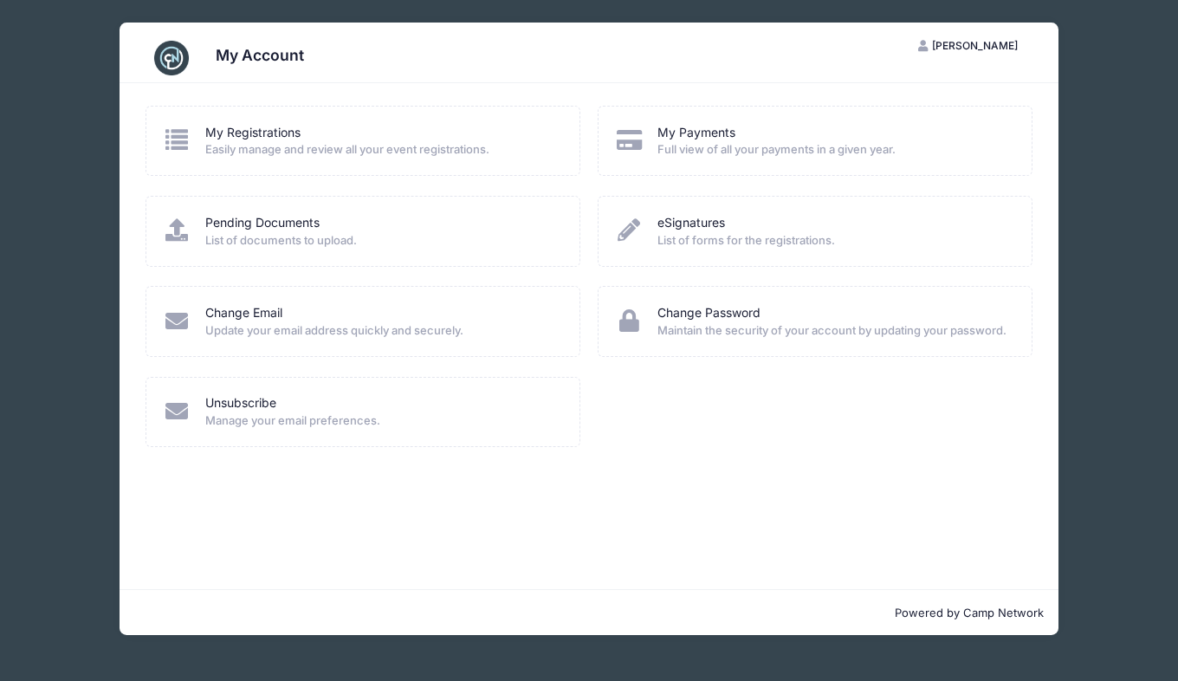
click at [987, 42] on span "[PERSON_NAME]" at bounding box center [975, 45] width 86 height 13
click at [252, 143] on span "Easily manage and review all your event registrations." at bounding box center [381, 149] width 352 height 17
click at [248, 135] on link "My Registrations" at bounding box center [252, 133] width 95 height 18
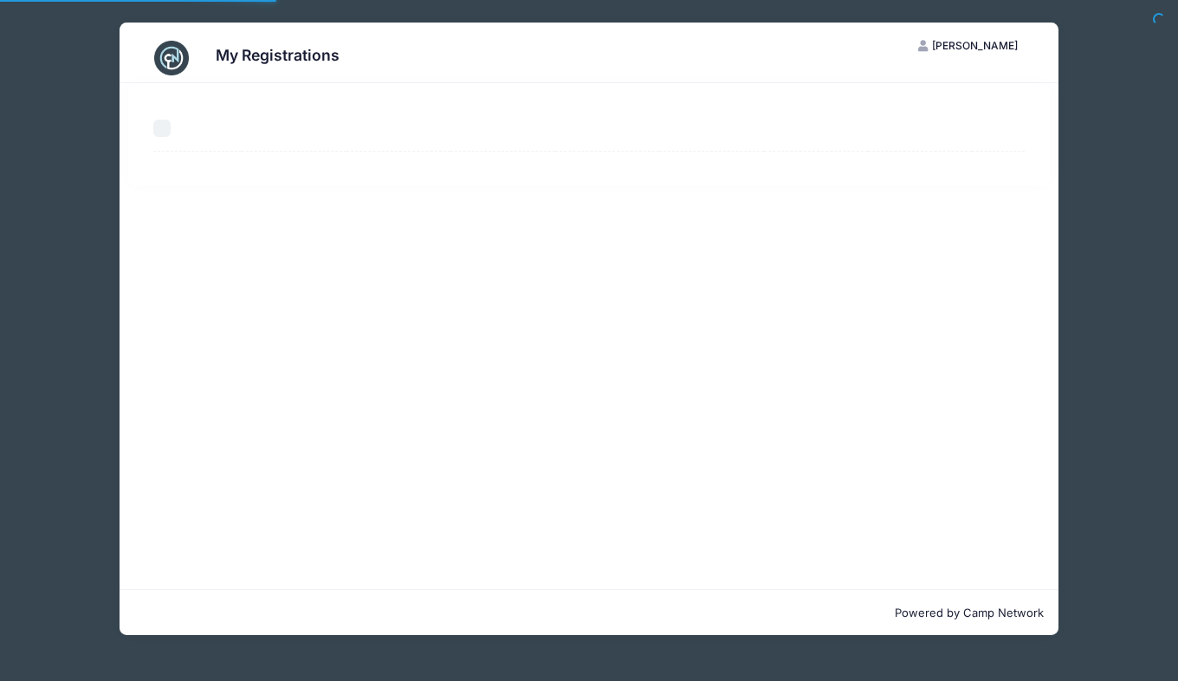
select select "50"
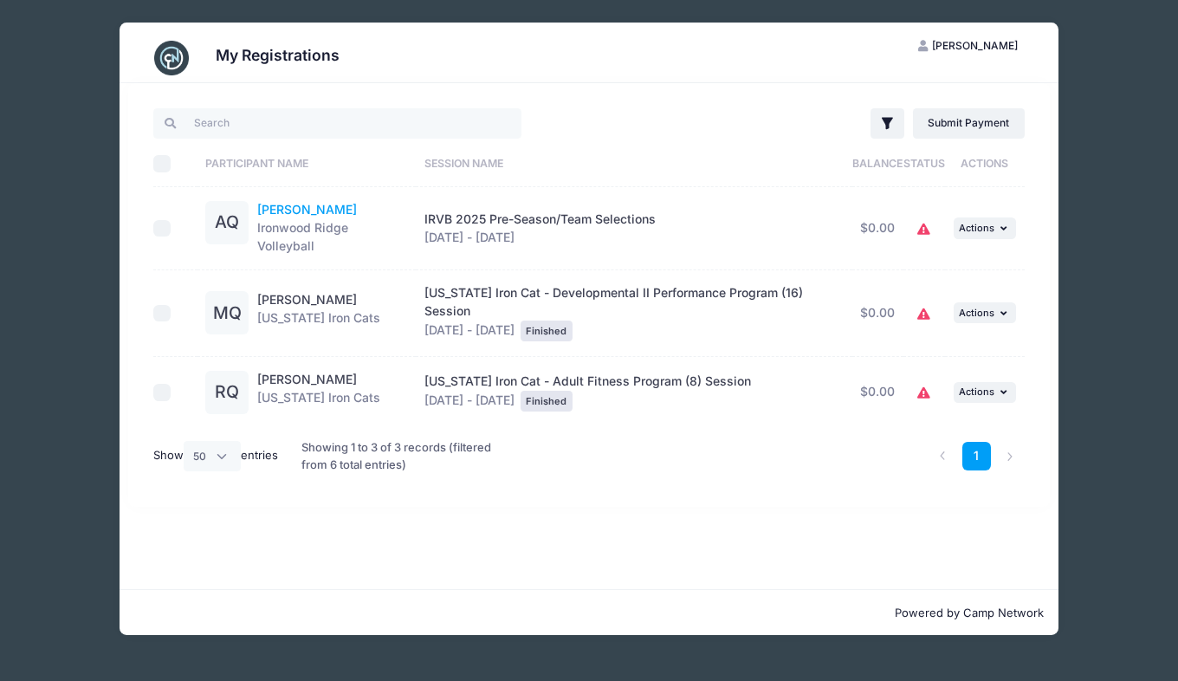
click at [275, 205] on link "[PERSON_NAME]" at bounding box center [307, 209] width 100 height 15
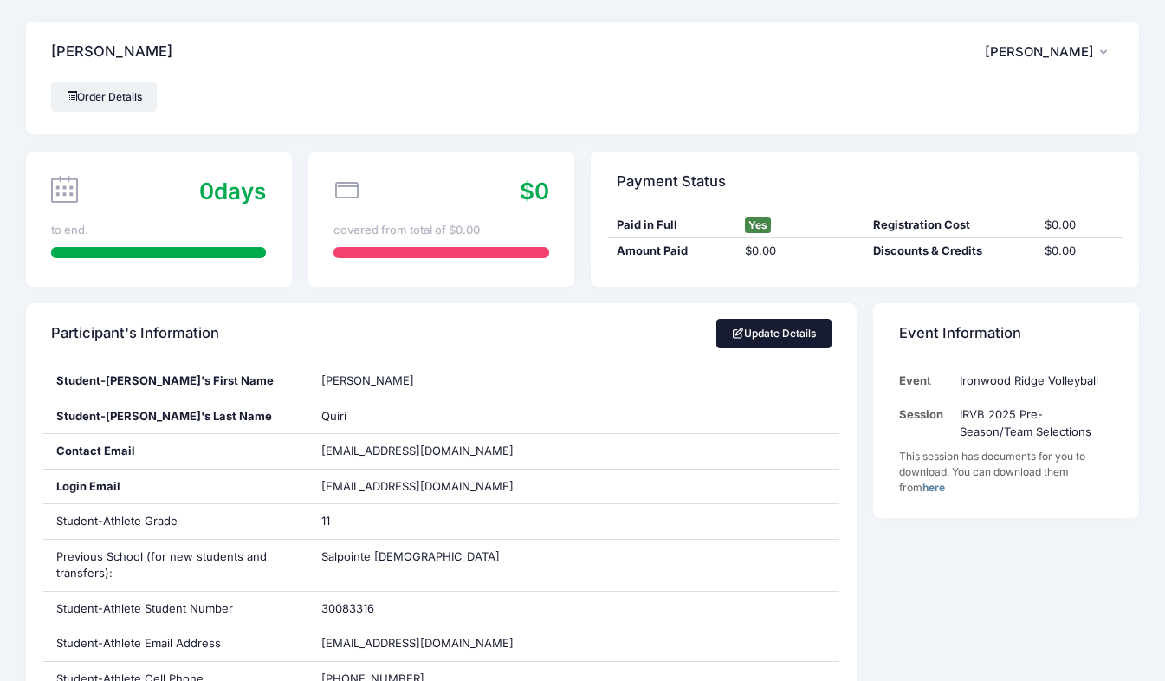
click at [794, 338] on link "Update Details" at bounding box center [773, 333] width 115 height 29
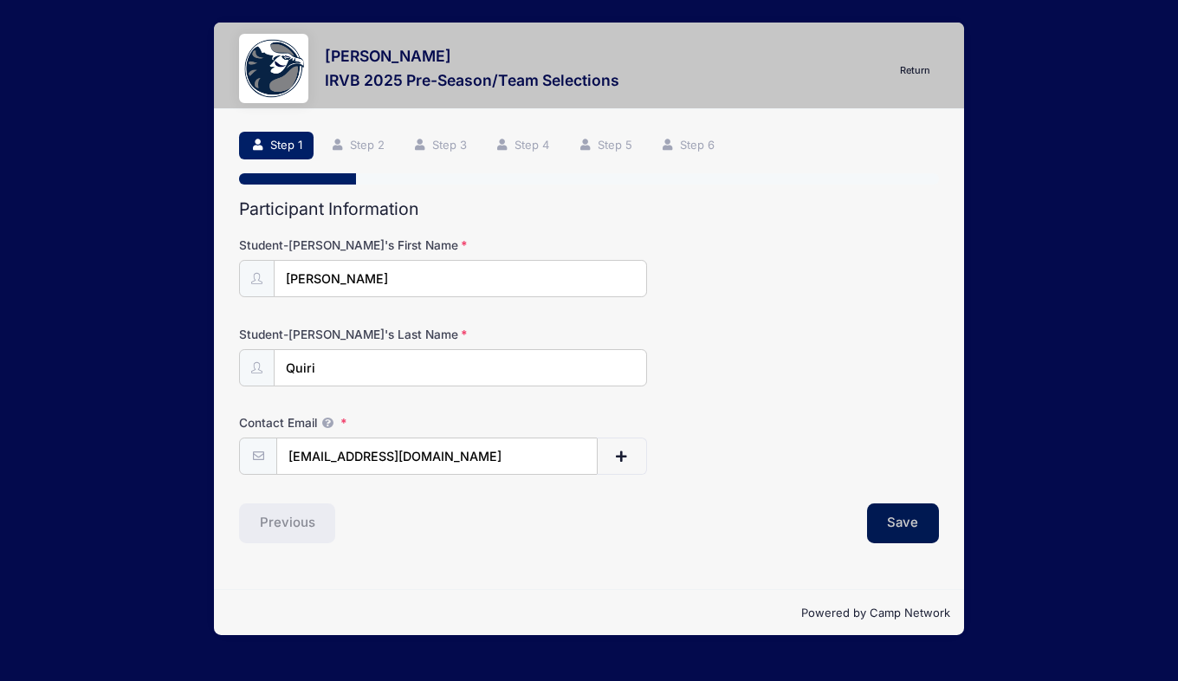
click at [909, 527] on button "Save" at bounding box center [903, 523] width 73 height 40
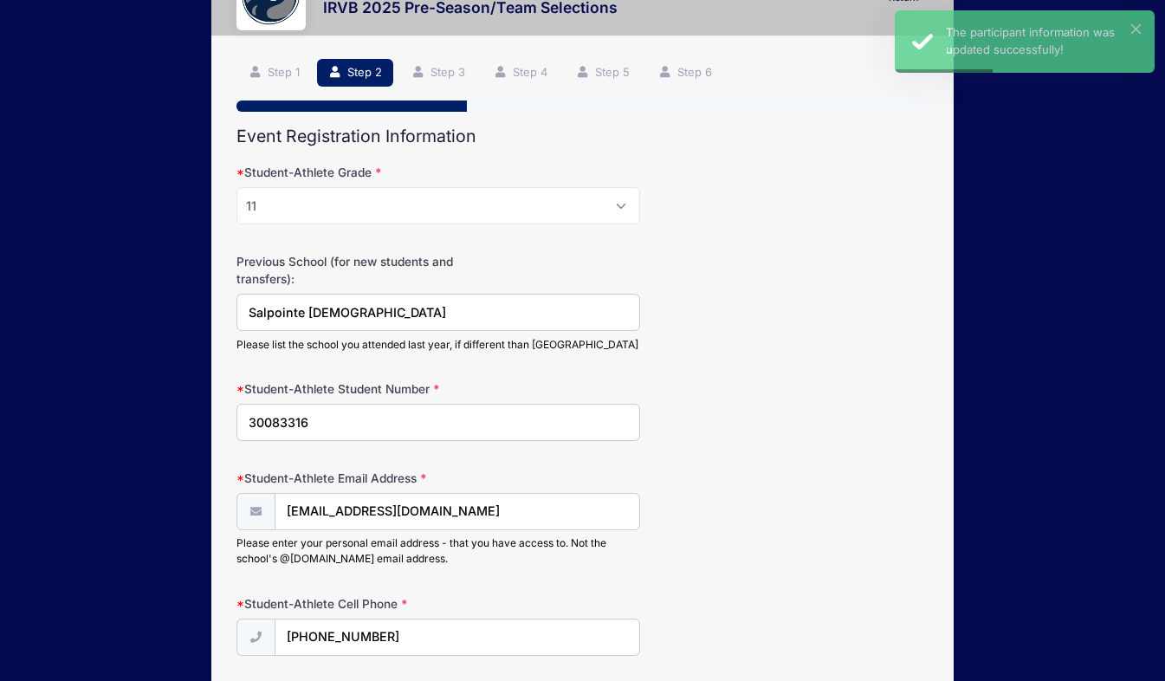
scroll to position [205, 0]
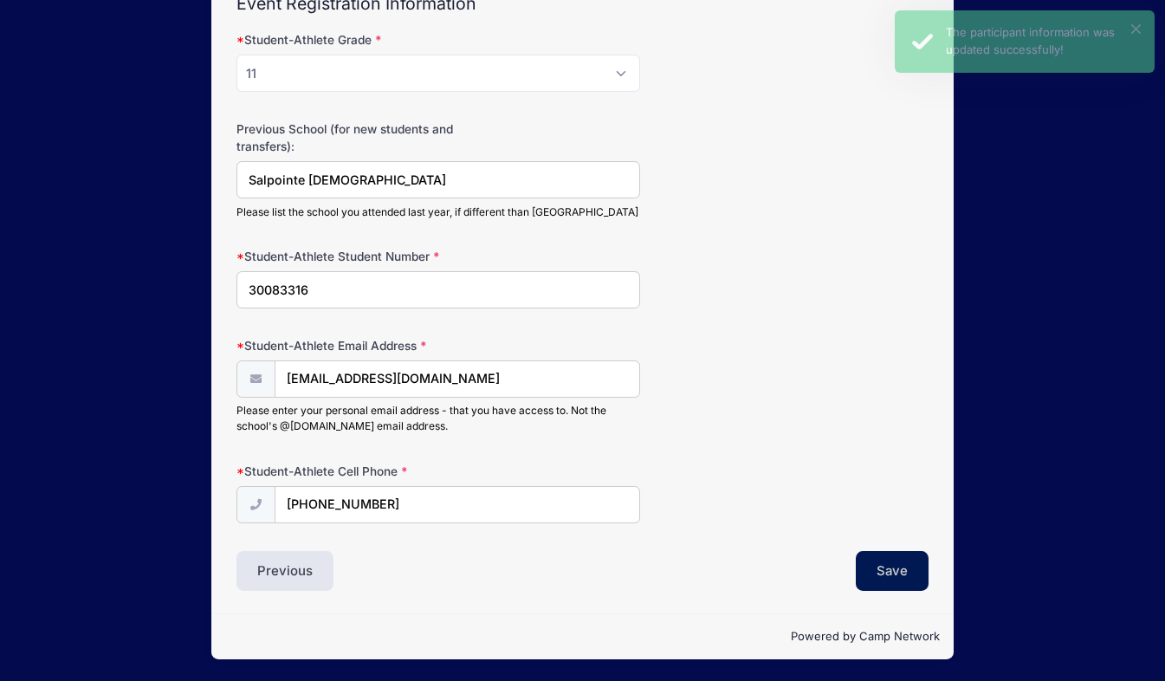
click at [878, 578] on button "Save" at bounding box center [892, 571] width 73 height 40
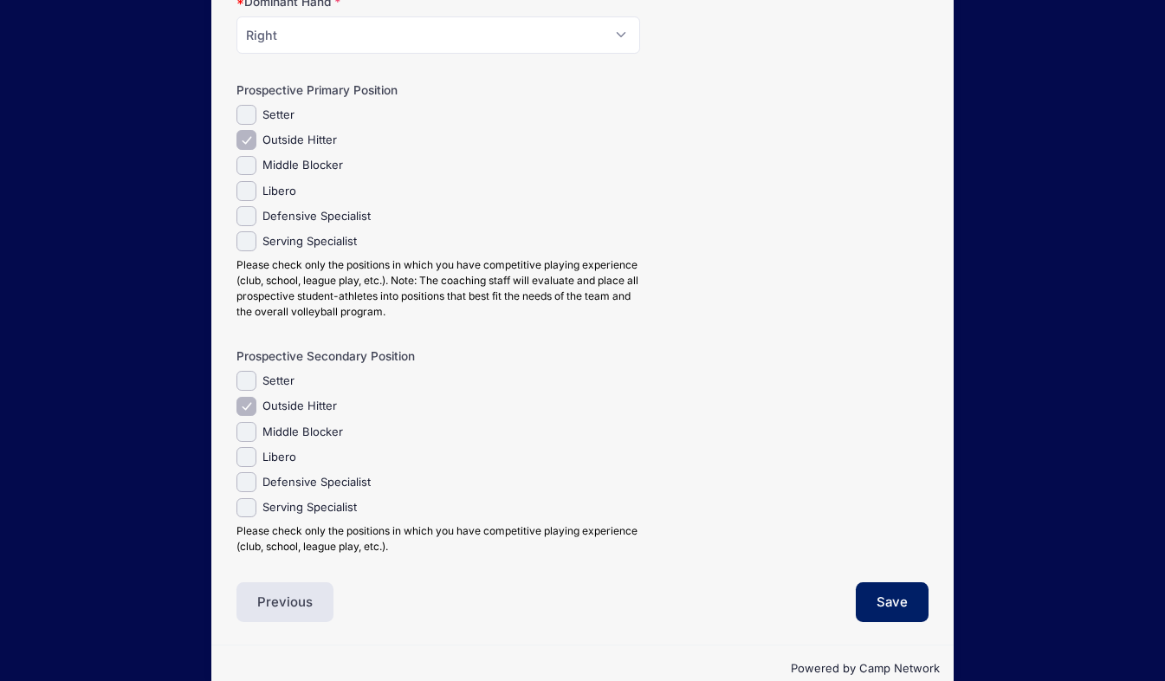
scroll to position [364, 0]
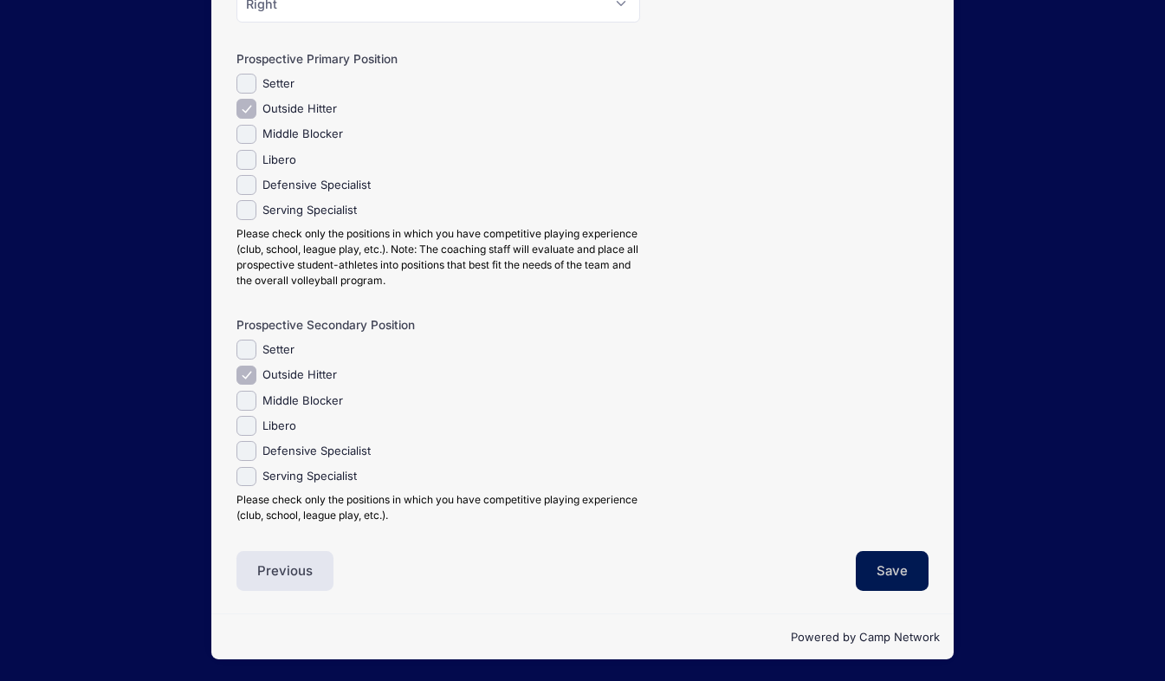
click at [900, 564] on button "Save" at bounding box center [892, 571] width 73 height 40
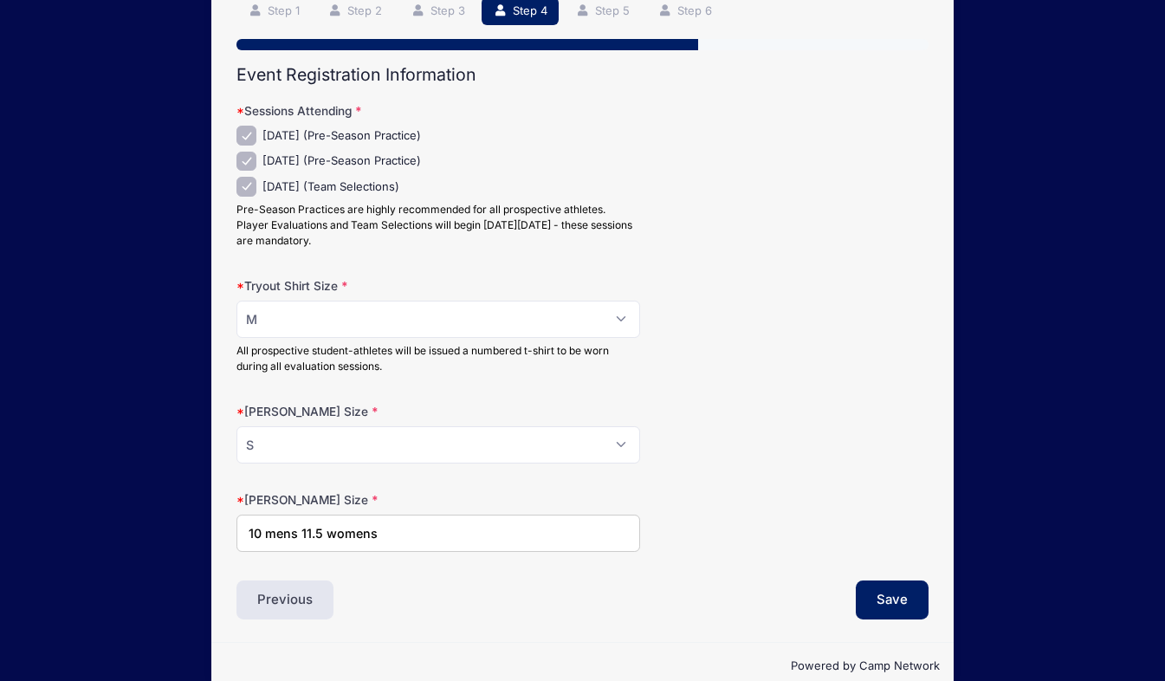
scroll to position [164, 0]
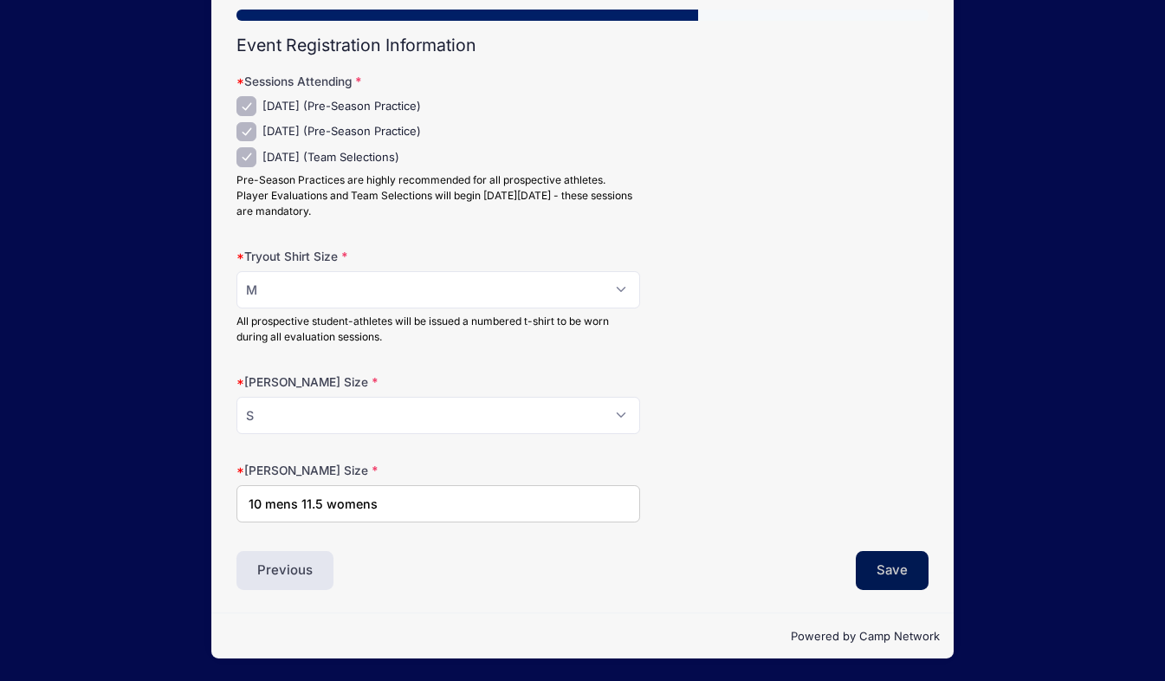
click at [888, 562] on button "Save" at bounding box center [892, 571] width 73 height 40
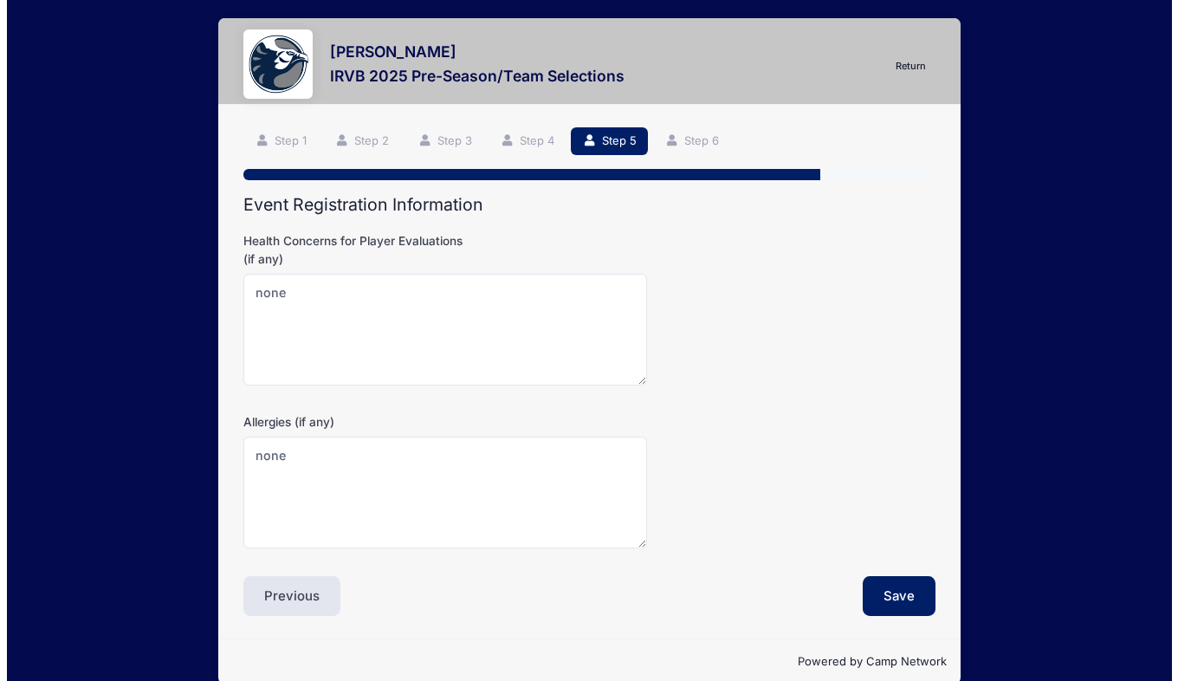
scroll to position [0, 0]
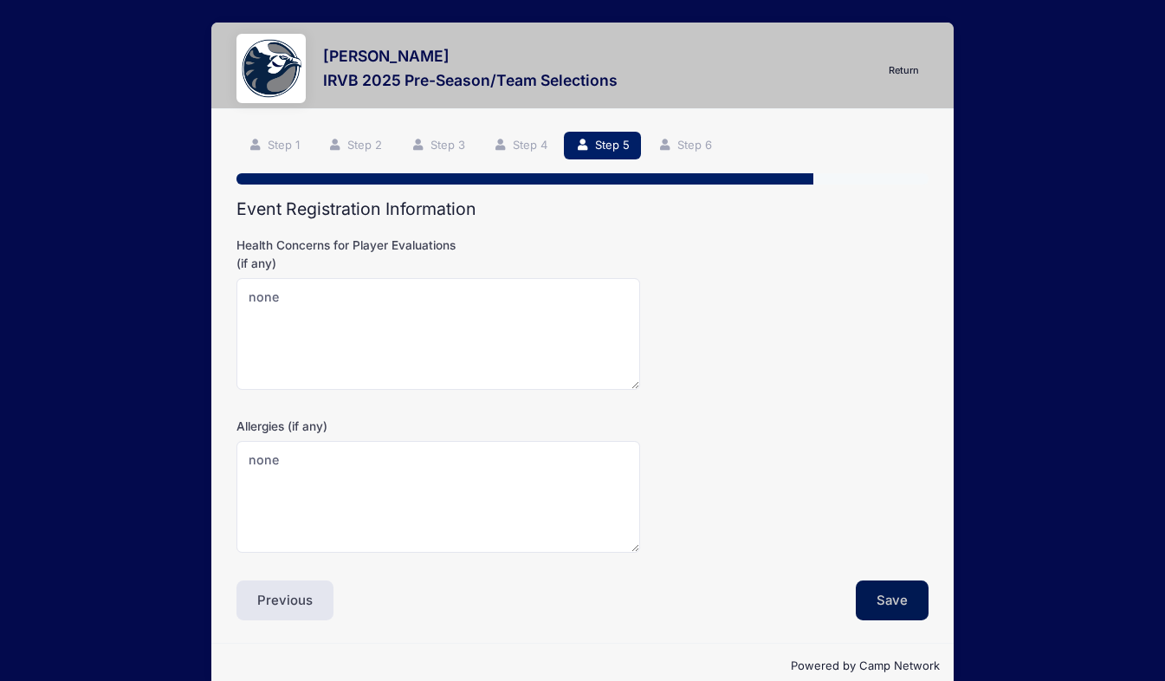
click at [897, 591] on button "Save" at bounding box center [892, 600] width 73 height 40
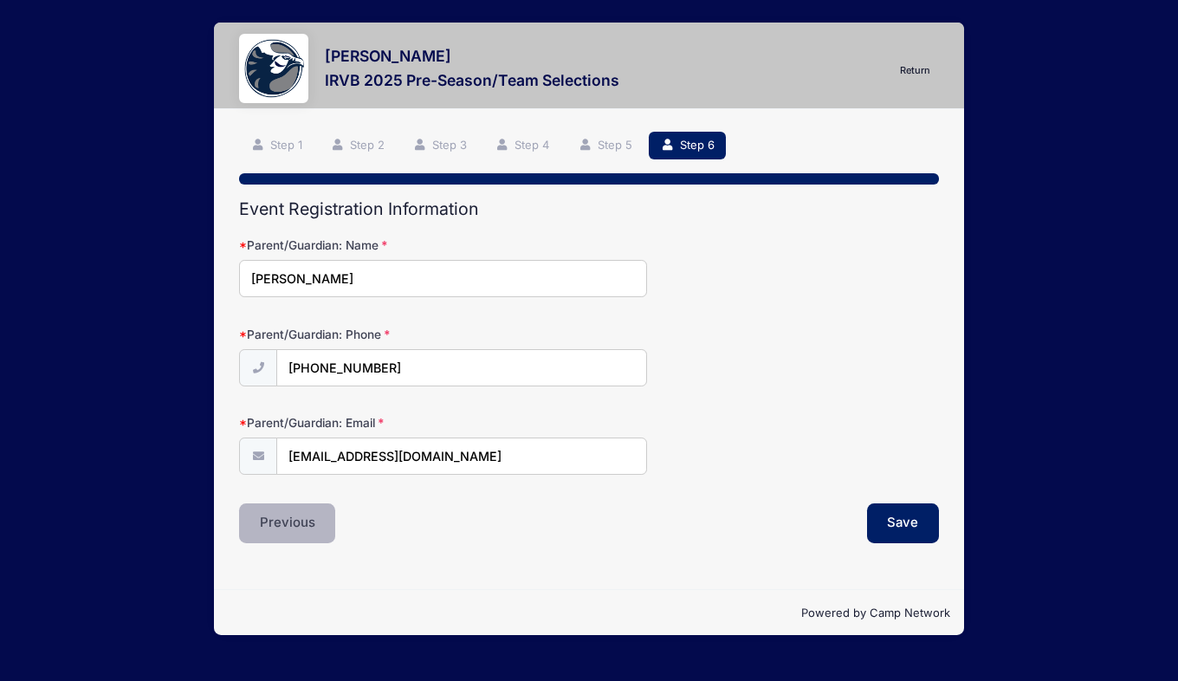
click at [289, 521] on button "Previous" at bounding box center [287, 523] width 97 height 40
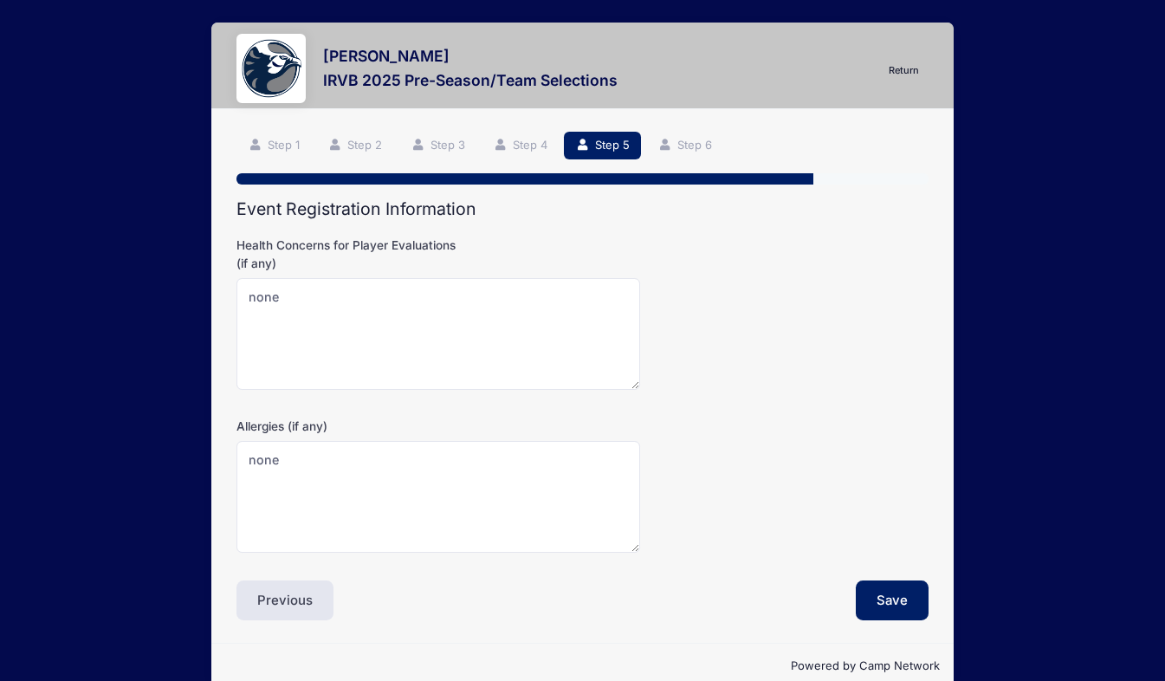
scroll to position [29, 0]
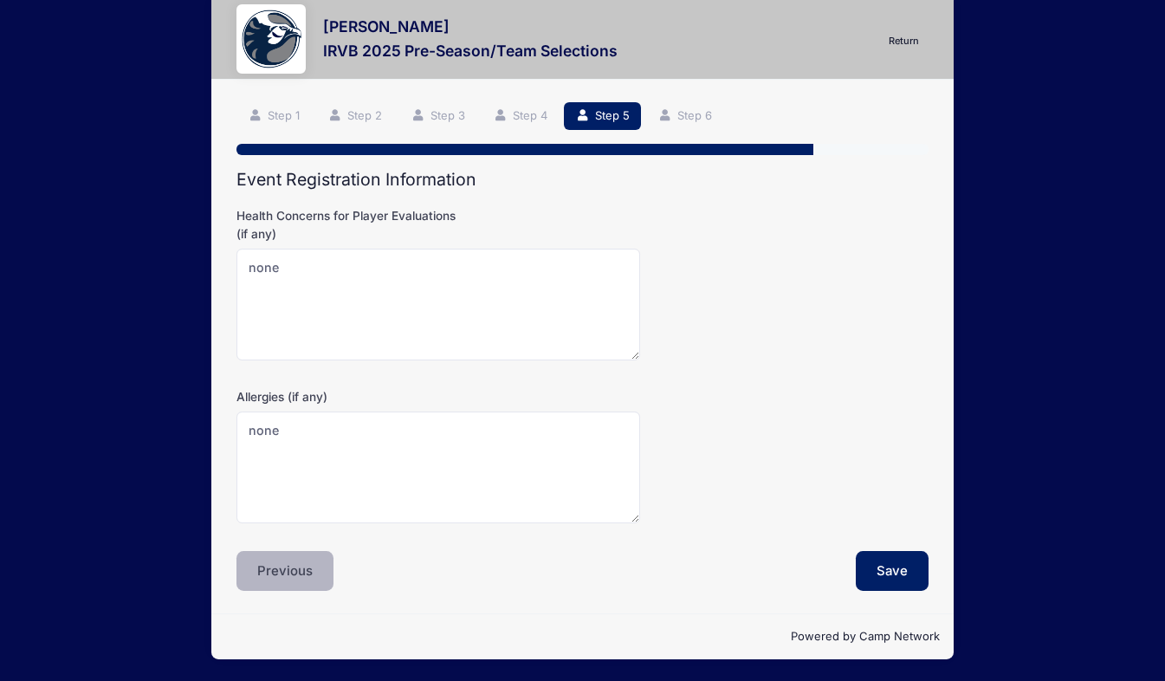
click at [283, 570] on button "Previous" at bounding box center [284, 571] width 97 height 40
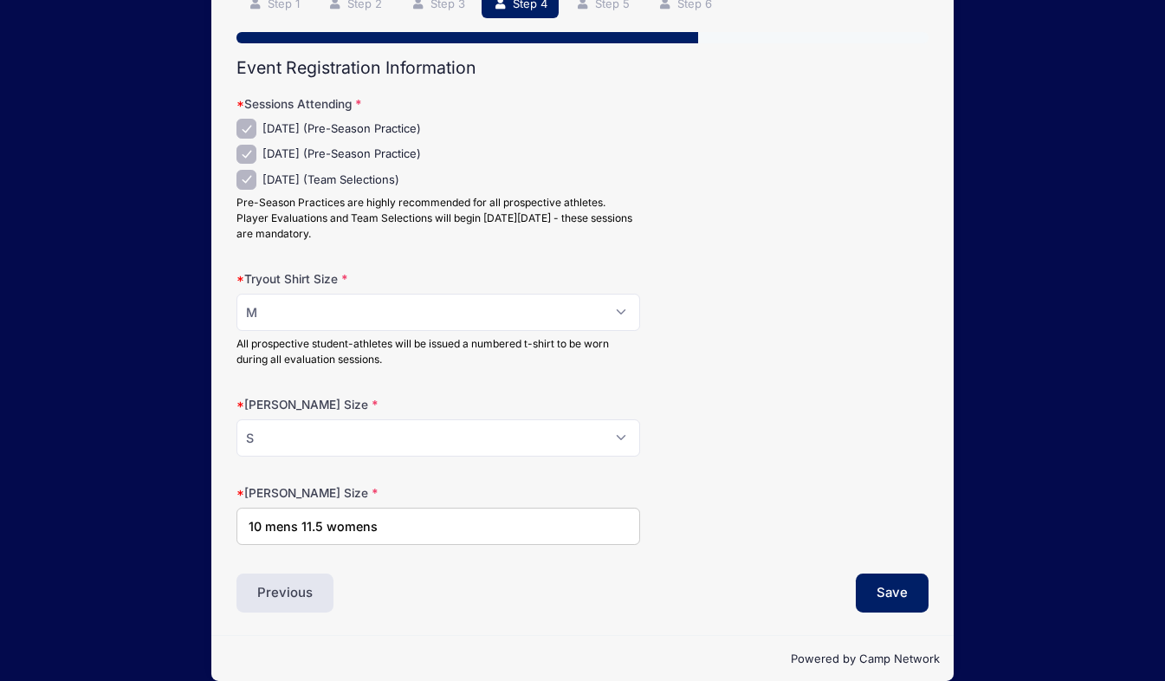
scroll to position [164, 0]
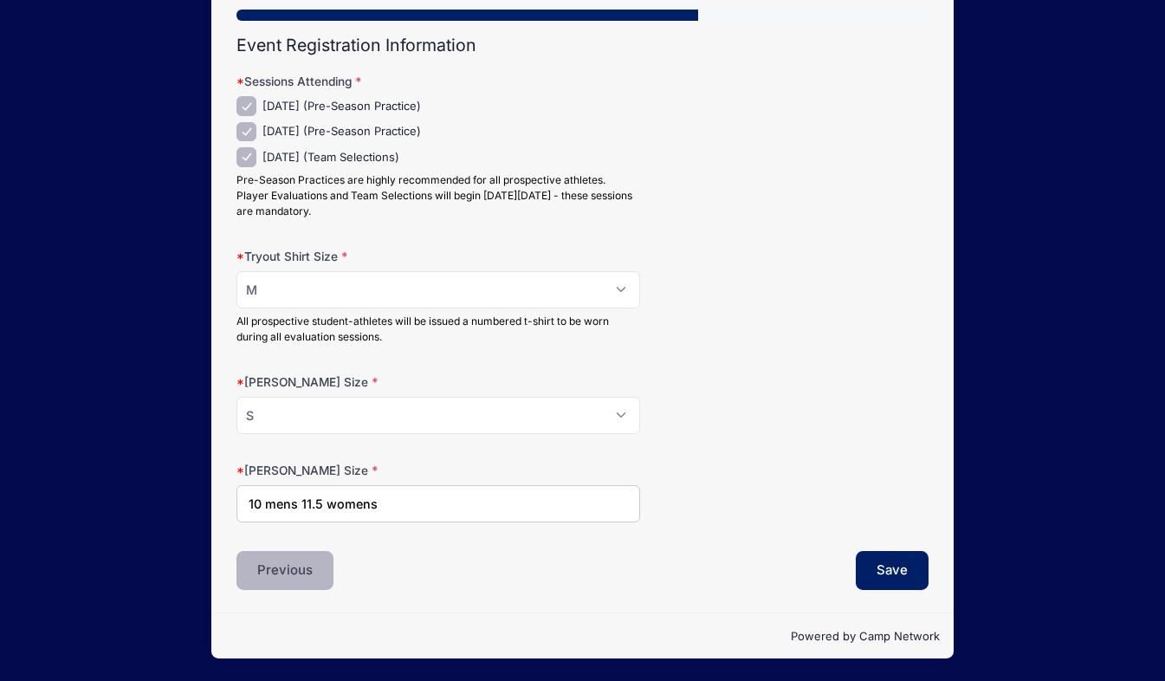
click at [275, 576] on button "Previous" at bounding box center [284, 571] width 97 height 40
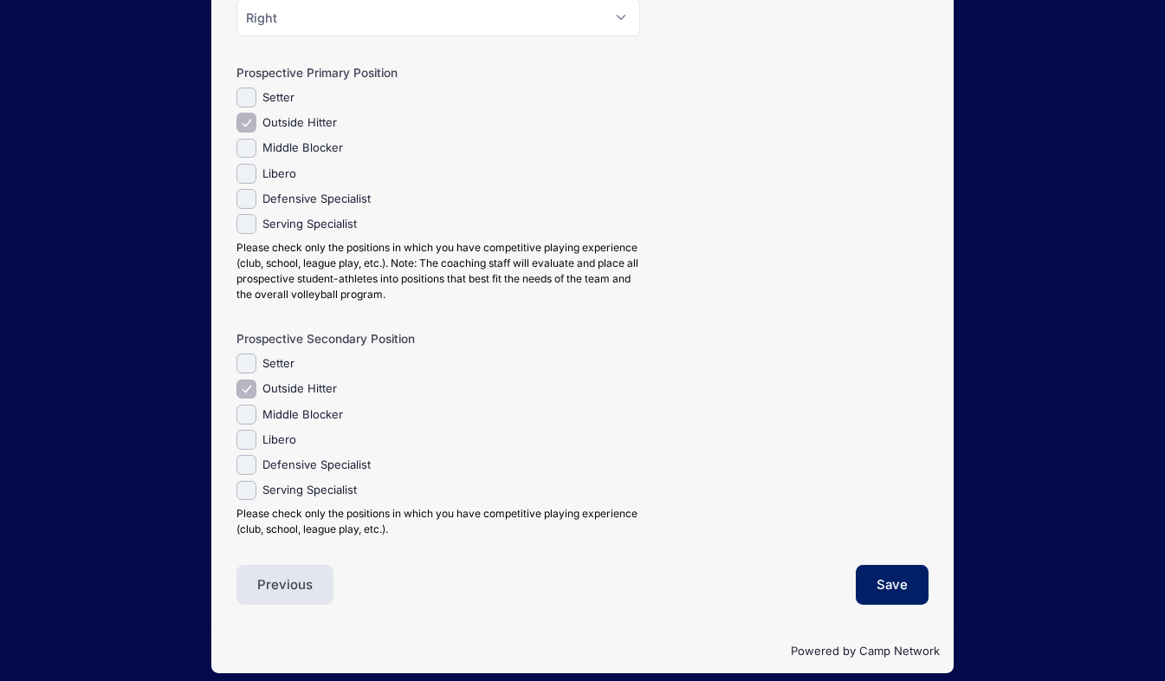
scroll to position [364, 0]
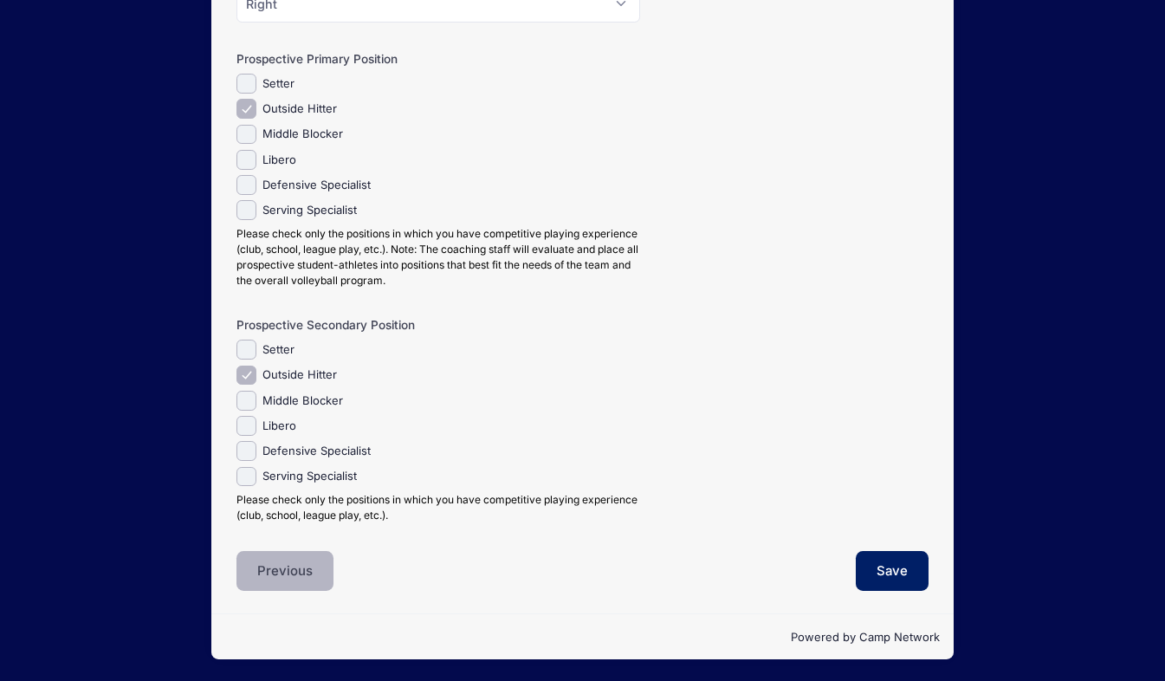
click at [295, 563] on button "Previous" at bounding box center [284, 571] width 97 height 40
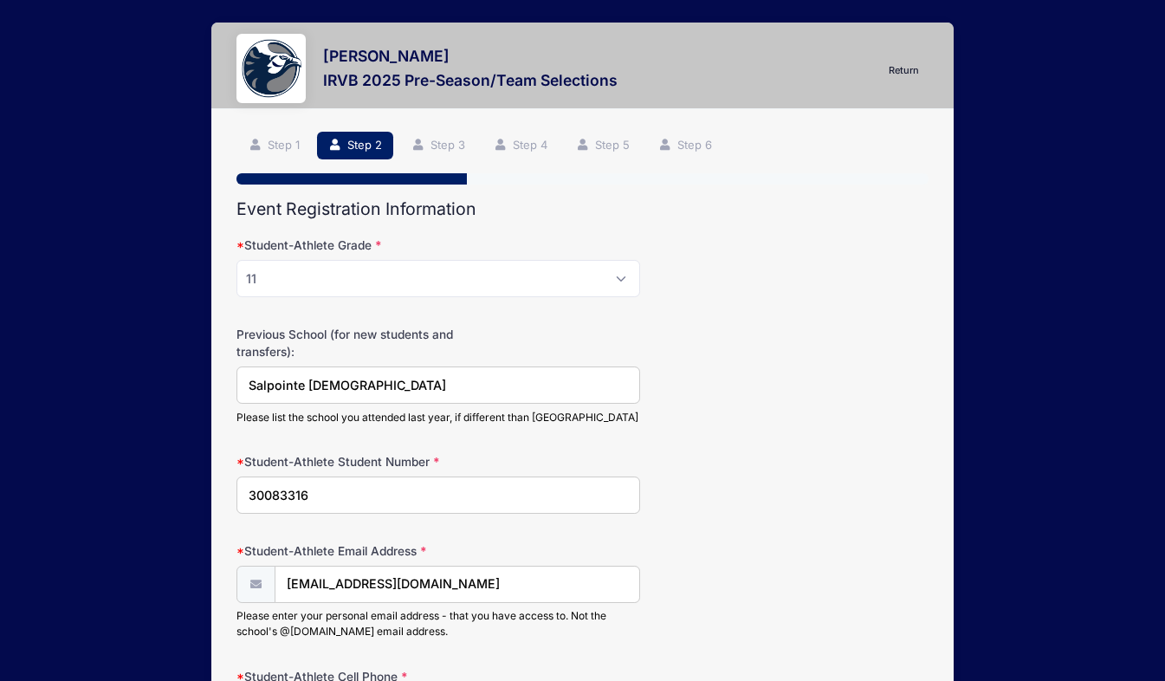
scroll to position [205, 0]
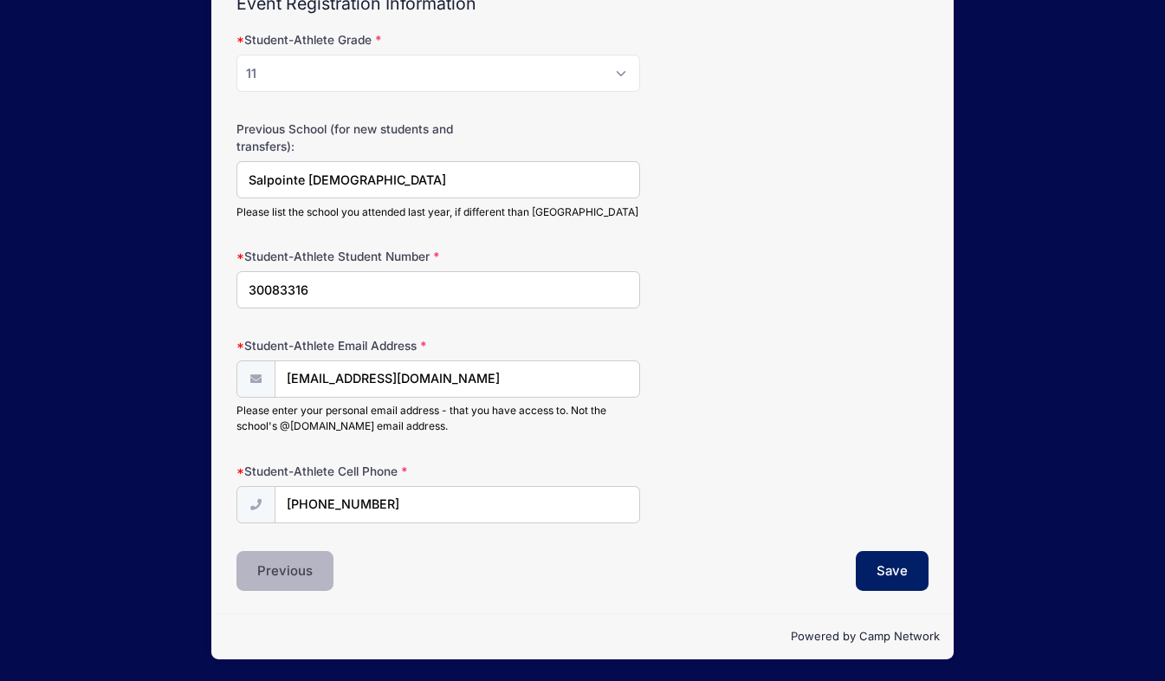
click at [282, 568] on button "Previous" at bounding box center [284, 571] width 97 height 40
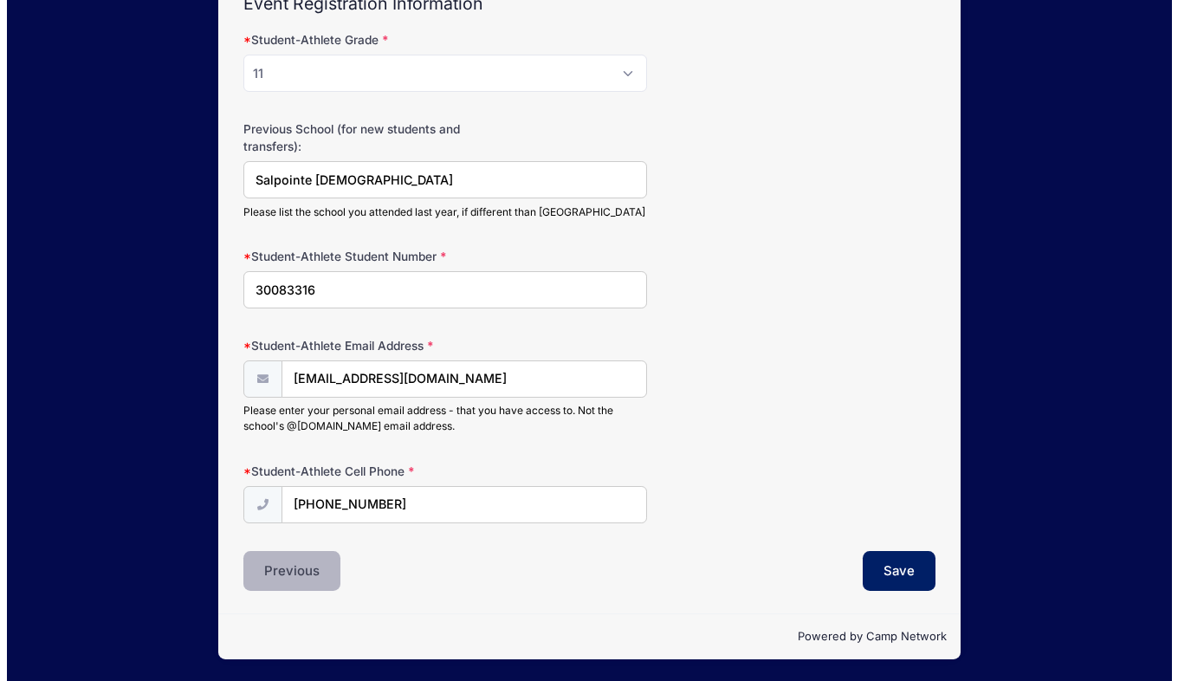
scroll to position [0, 0]
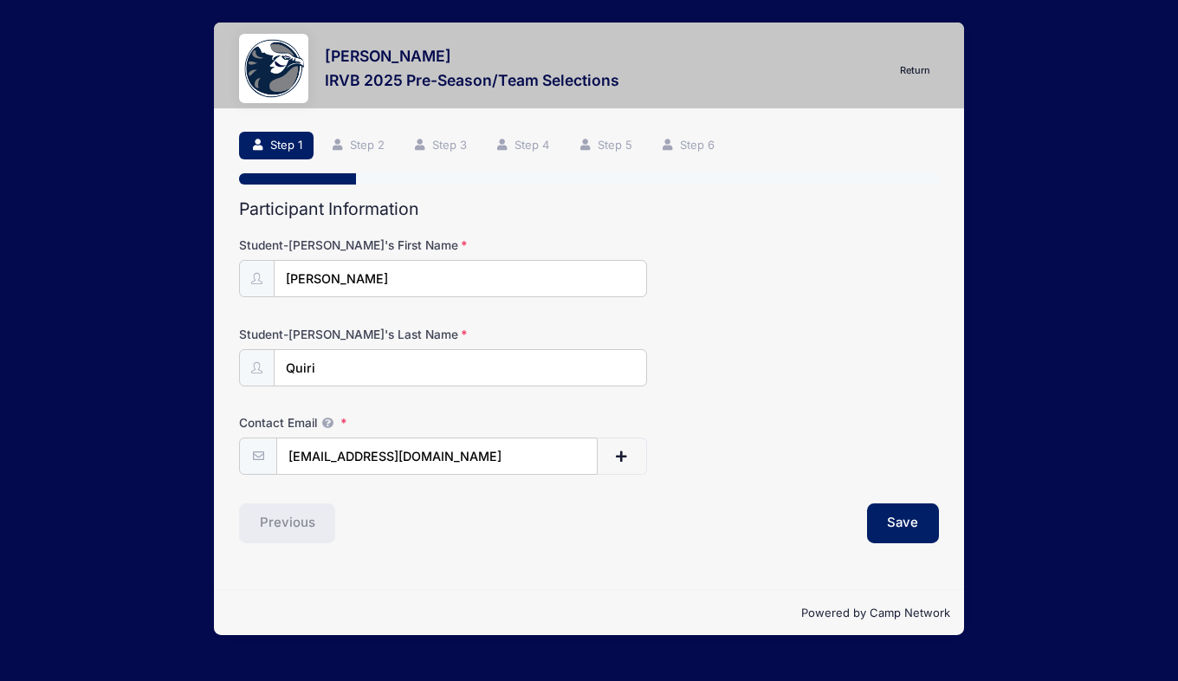
click at [272, 513] on div "Previous" at bounding box center [409, 523] width 359 height 40
click at [915, 73] on link "Return" at bounding box center [914, 71] width 49 height 21
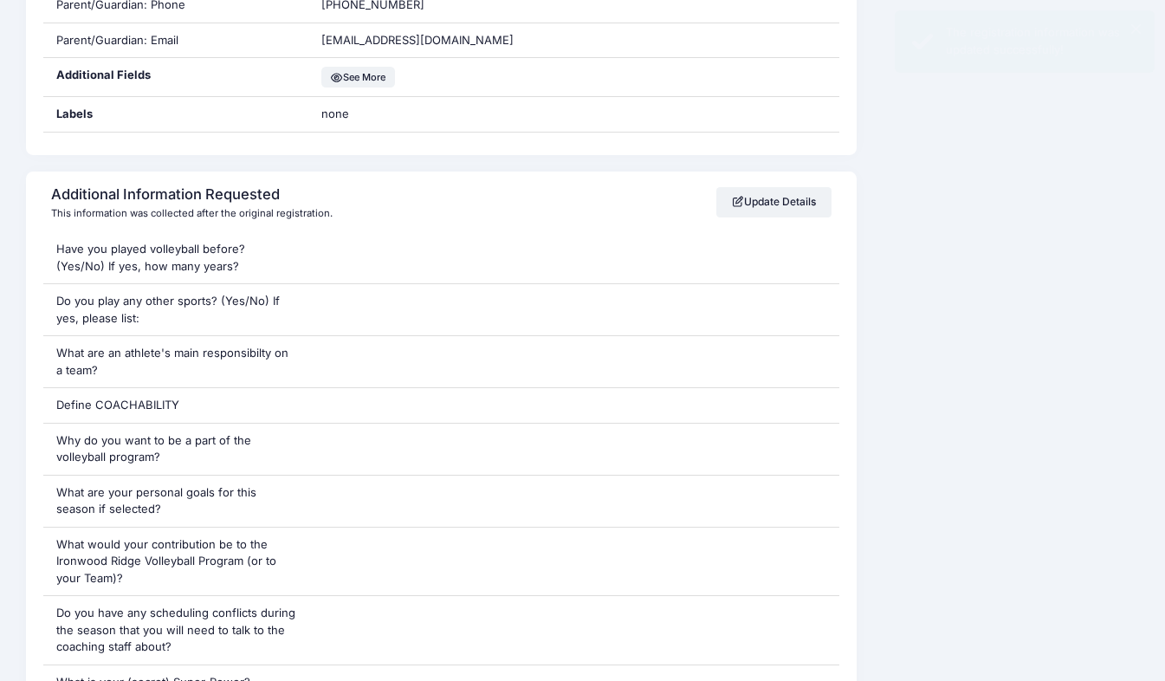
scroll to position [1115, 0]
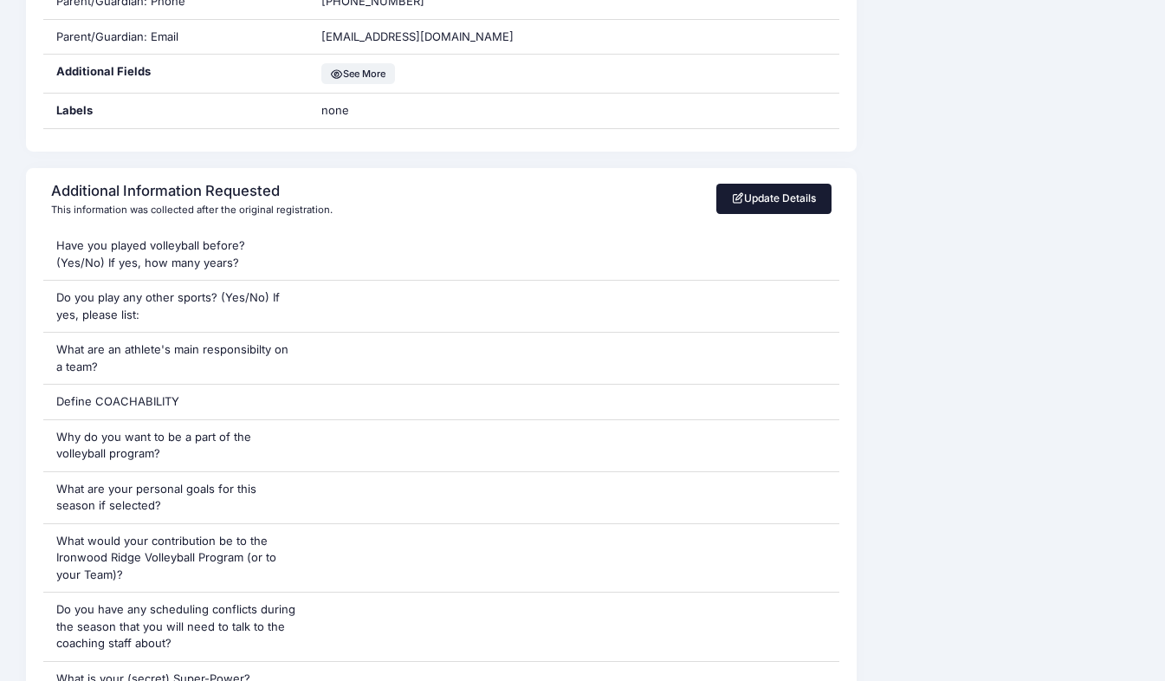
click at [744, 200] on link "Update Details" at bounding box center [773, 198] width 115 height 29
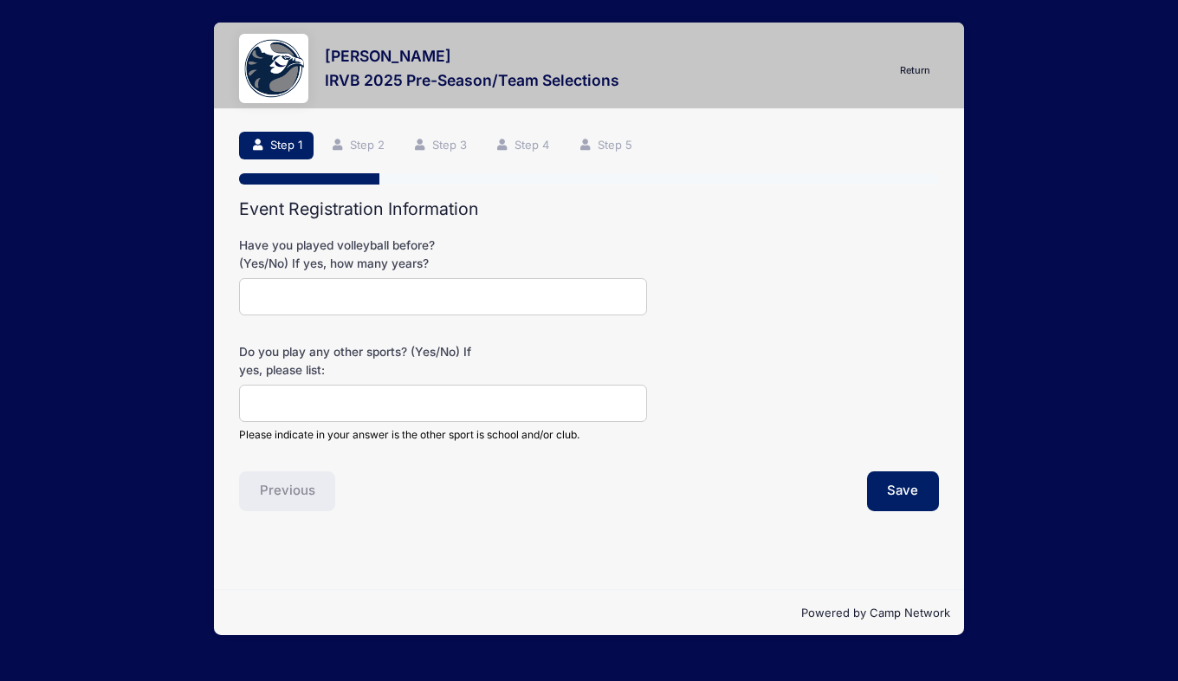
click at [407, 301] on input "Have you played volleyball before? (Yes/No) If yes, how many years?" at bounding box center [443, 296] width 408 height 37
type input "Yes- 4 club seasons"
click at [372, 398] on input "Do you play any other sports? (Yes/No) If yes, please list:" at bounding box center [443, 403] width 408 height 37
type input "Yes, Track & Field"
click at [894, 487] on button "Save" at bounding box center [903, 491] width 73 height 40
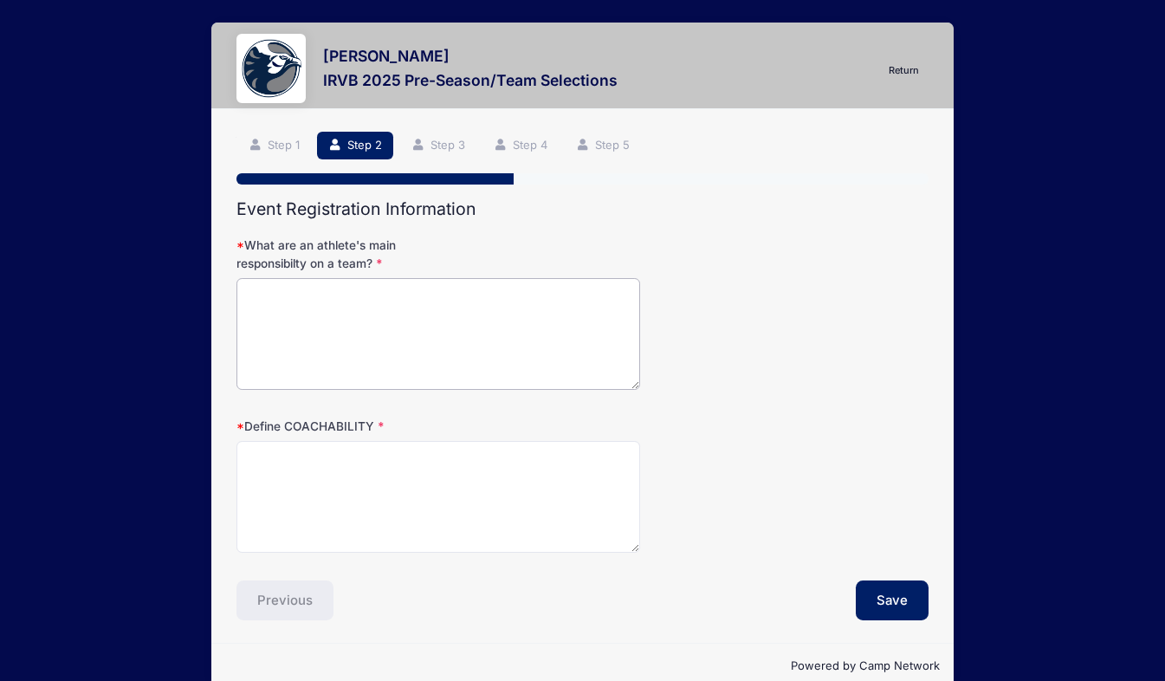
click at [282, 293] on textarea "What are an athlete's main responsibilty on a team?" at bounding box center [438, 334] width 404 height 112
click at [591, 295] on textarea "To be a leader and good teammate and help the team win" at bounding box center [438, 334] width 404 height 112
type textarea "To be a leader and good teammate and help the team win."
click at [440, 456] on textarea "Define COACHABILITY" at bounding box center [438, 497] width 404 height 112
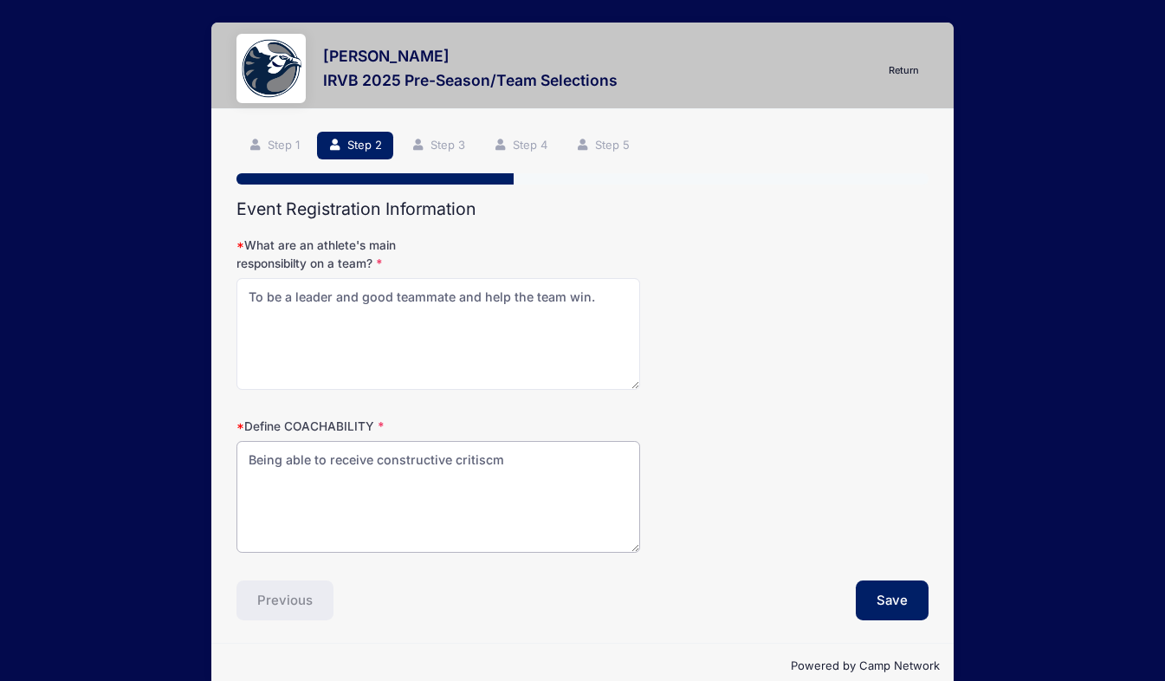
click at [508, 456] on textarea "Being able to receive constructive critiscm" at bounding box center [438, 497] width 404 height 112
type textarea "Being able to receive constructive criticism and use that to get better."
click at [904, 593] on button "Save" at bounding box center [892, 600] width 73 height 40
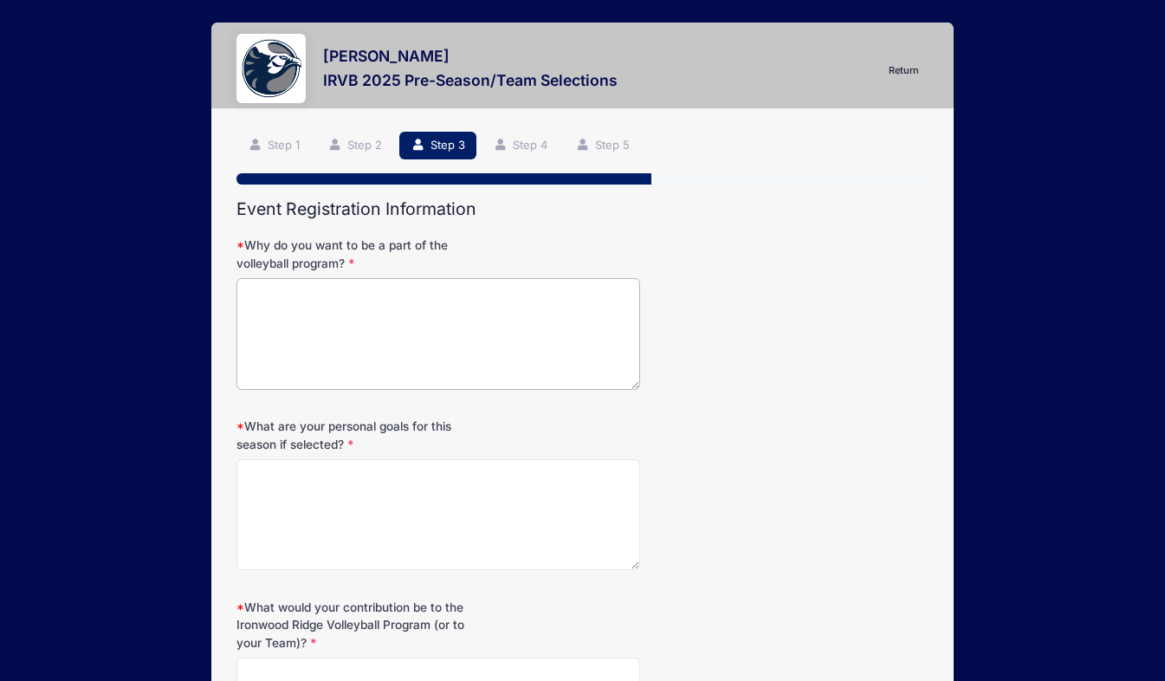
click at [331, 292] on textarea "Why do you want to be a part of the volleyball program?" at bounding box center [438, 334] width 404 height 112
type textarea "To help lead my team to a state championship"
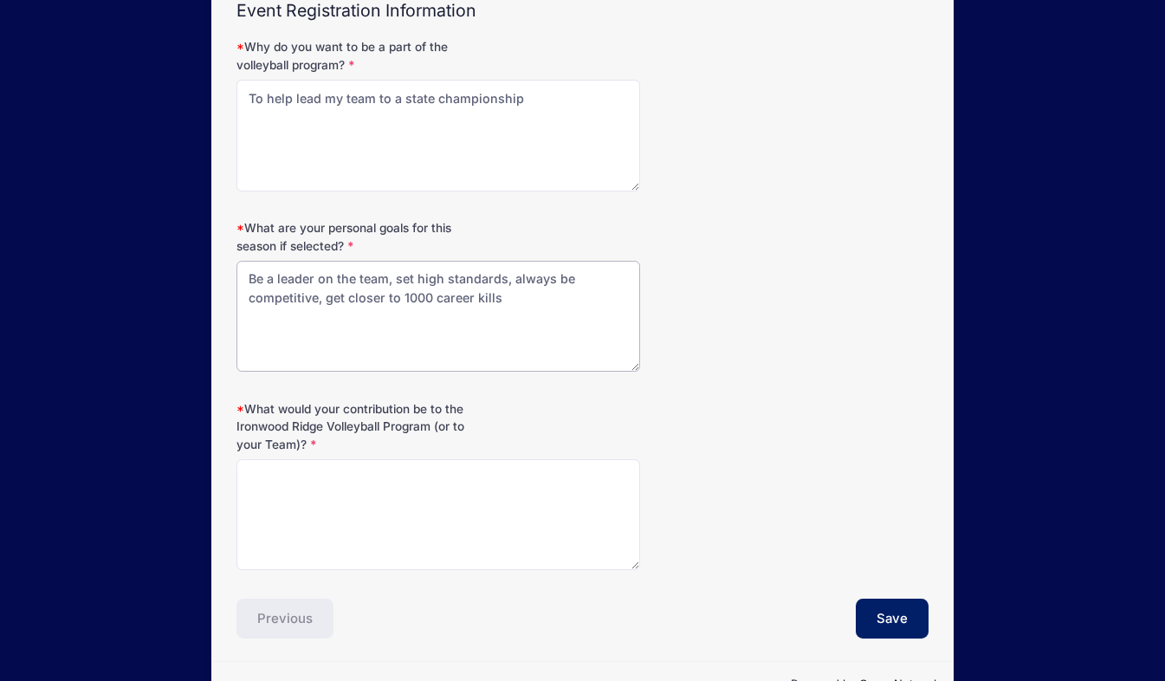
scroll to position [197, 0]
type textarea "Be a leader on the team, set high standards, always be competitive, get closer …"
click at [262, 473] on textarea "What would your contribution be to the Ironwood Ridge Volleyball Program (or to…" at bounding box center [438, 517] width 404 height 112
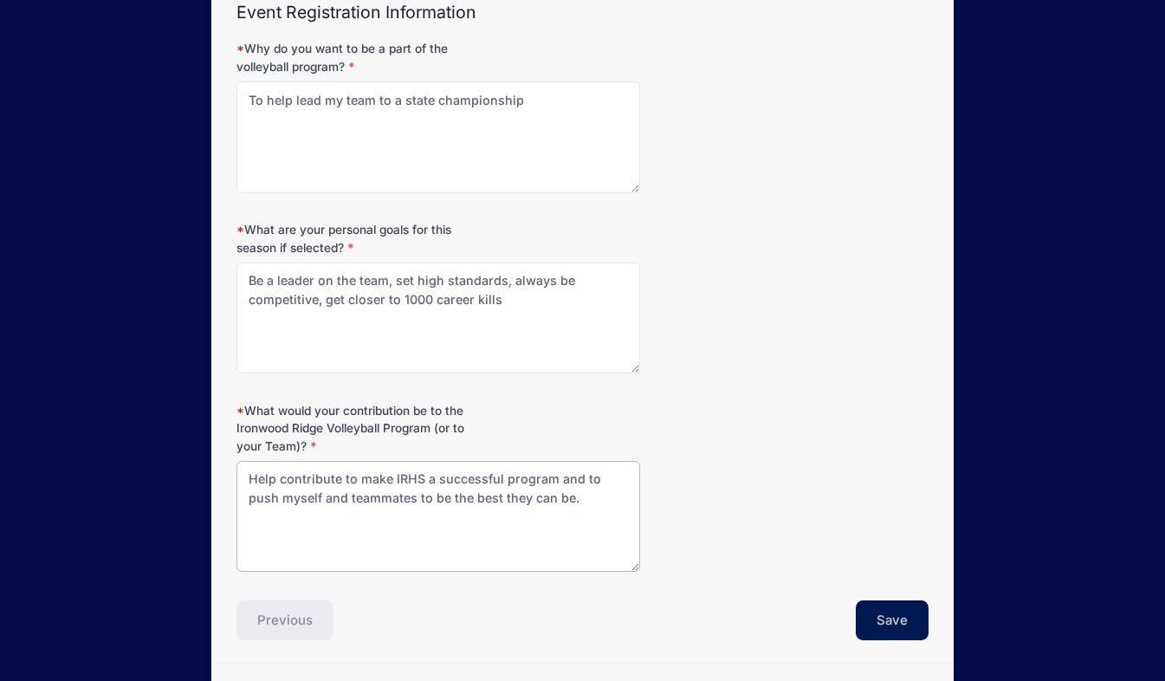
type textarea "Help contribute to make IRHS a successful program and to push myself and teamma…"
click at [893, 625] on button "Save" at bounding box center [892, 620] width 73 height 40
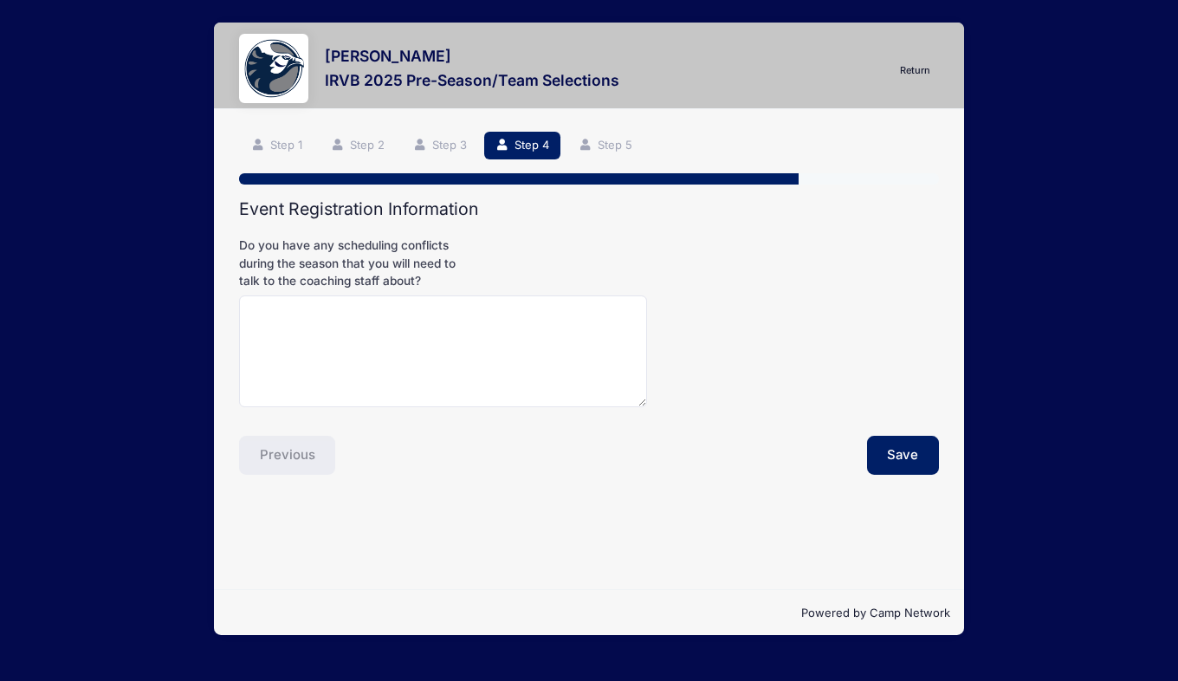
scroll to position [0, 0]
click at [368, 305] on textarea "Do you have any scheduling conflicts during the season that you will need to ta…" at bounding box center [443, 351] width 408 height 112
type textarea "No"
click at [893, 450] on button "Save" at bounding box center [903, 456] width 73 height 40
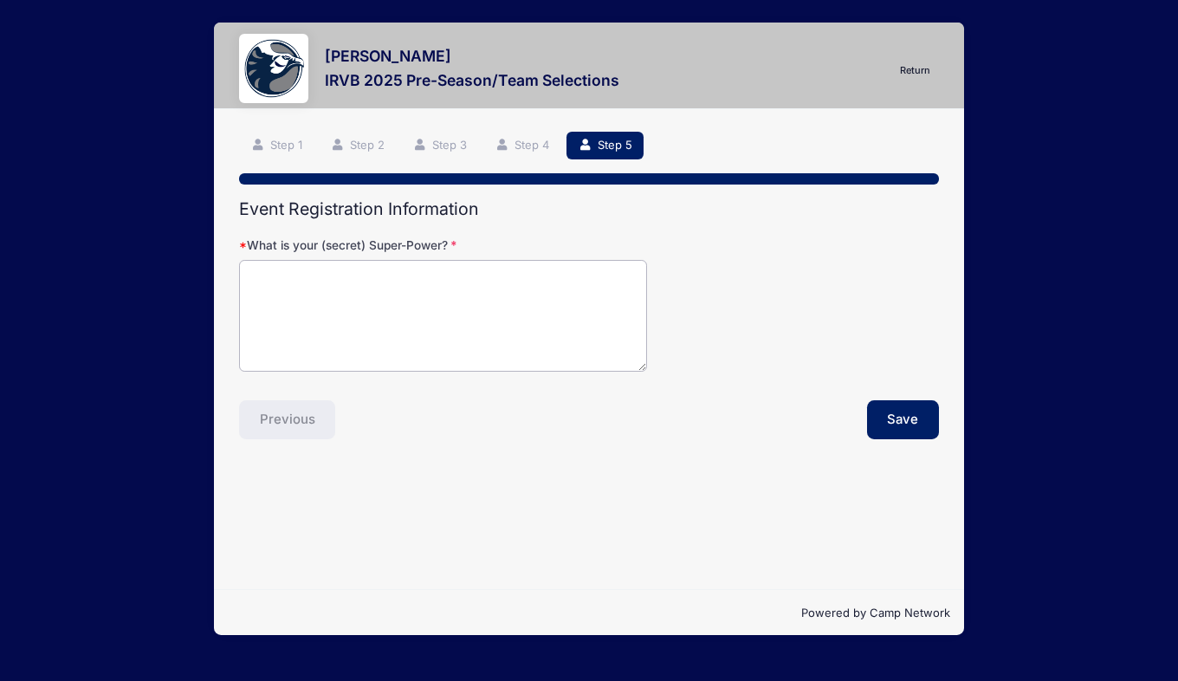
click at [303, 275] on textarea "What is your (secret) Super-Power?" at bounding box center [443, 316] width 408 height 112
type textarea "C"
type textarea "Being Competitive"
click at [897, 411] on button "Save" at bounding box center [903, 420] width 73 height 40
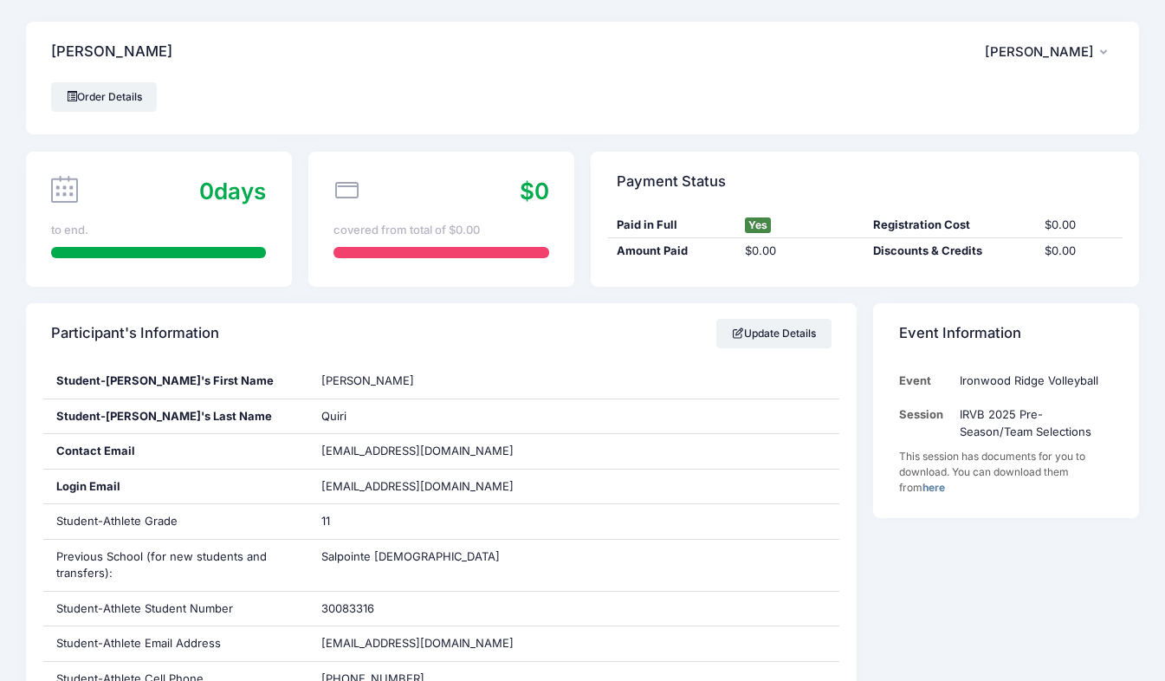
click at [1107, 49] on button "RQ [PERSON_NAME]" at bounding box center [1049, 52] width 129 height 40
click at [930, 146] on link "Logout" at bounding box center [1005, 144] width 200 height 33
